Goal: Information Seeking & Learning: Learn about a topic

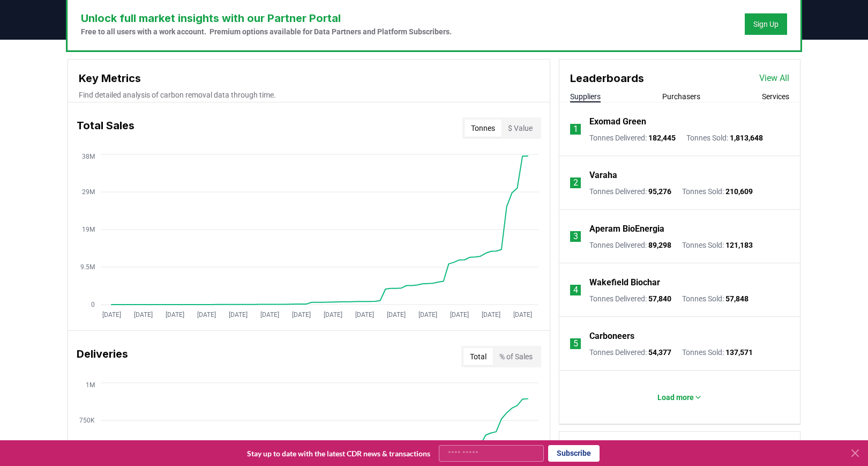
scroll to position [335, 0]
click at [612, 117] on p "Exomad Green" at bounding box center [618, 121] width 57 height 13
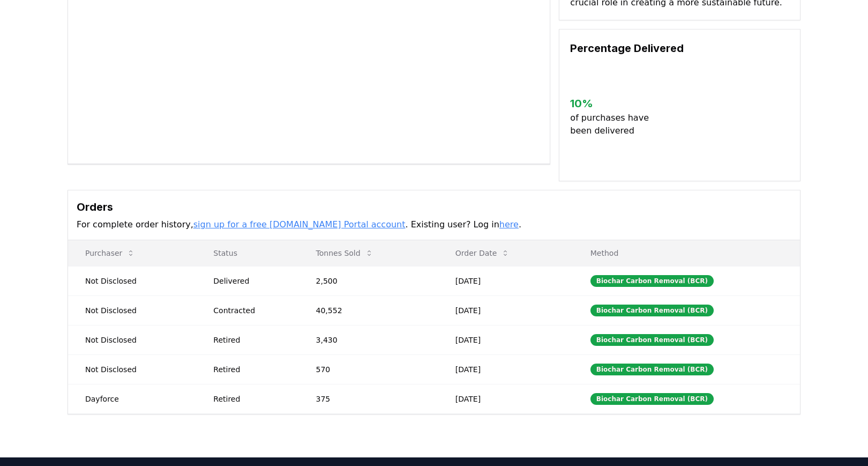
scroll to position [151, 0]
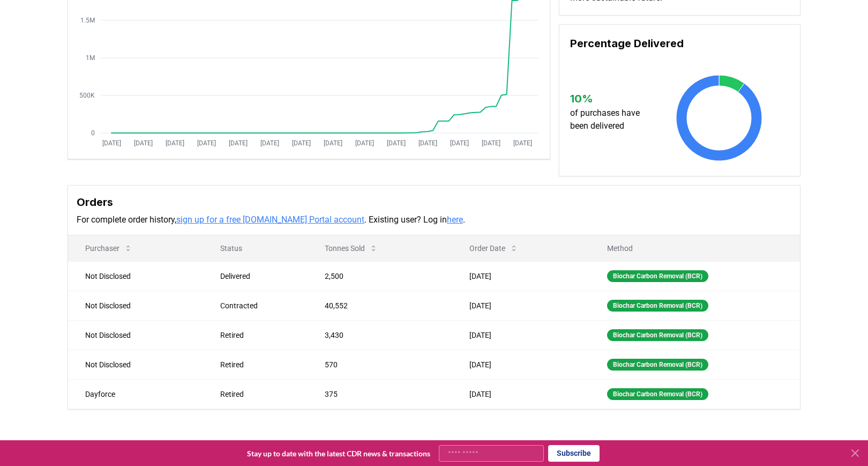
click at [612, 117] on p "of purchases have been delivered" at bounding box center [610, 120] width 80 height 26
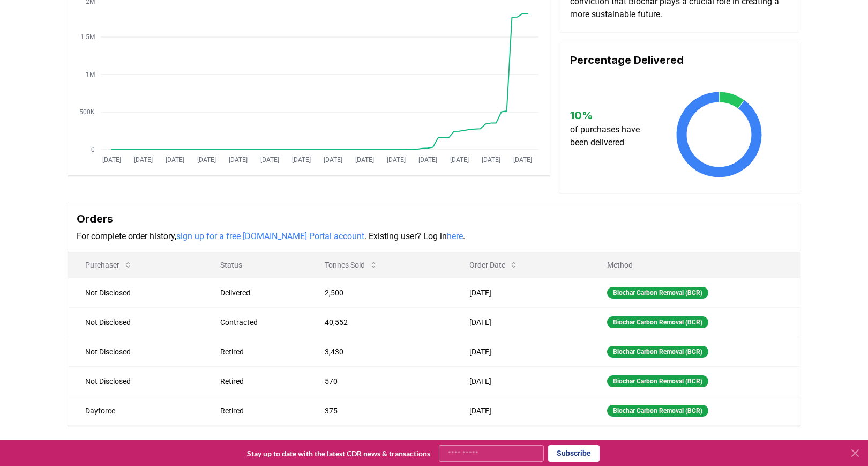
scroll to position [29, 0]
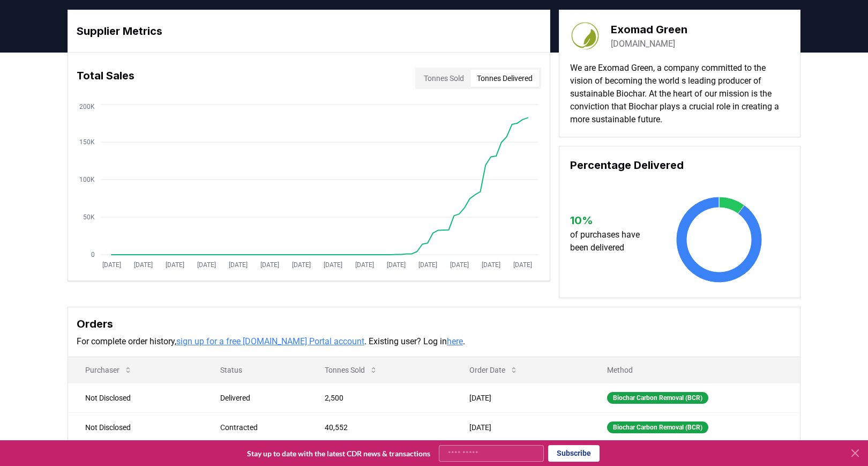
click at [501, 83] on button "Tonnes Delivered" at bounding box center [505, 78] width 69 height 17
click at [440, 75] on button "Tonnes Sold" at bounding box center [444, 78] width 53 height 17
